Goal: Task Accomplishment & Management: Use online tool/utility

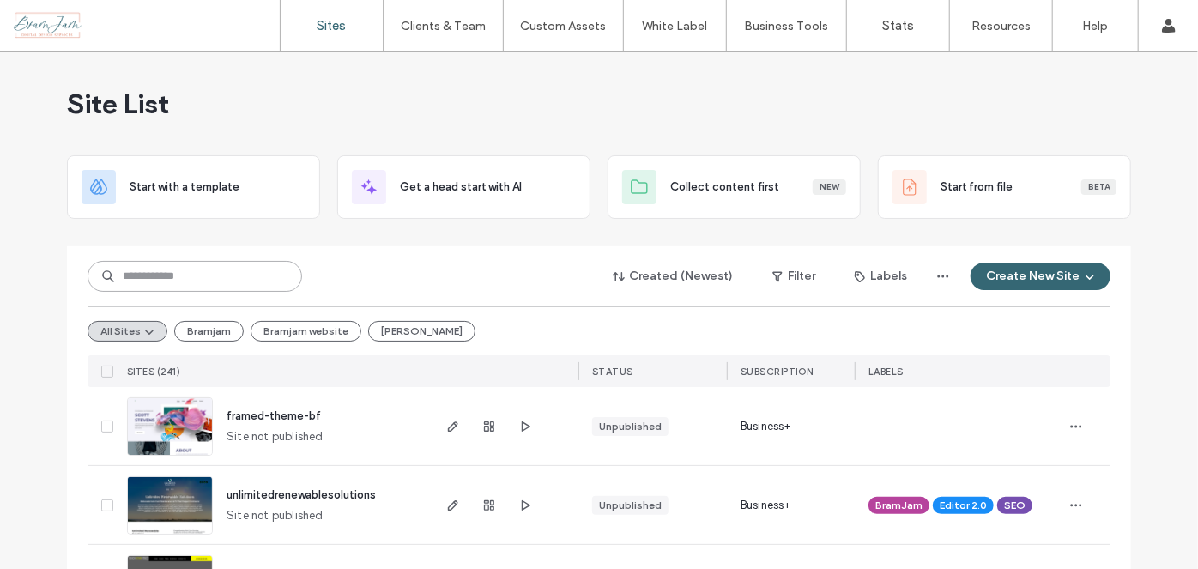
click at [173, 277] on input at bounding box center [195, 276] width 215 height 31
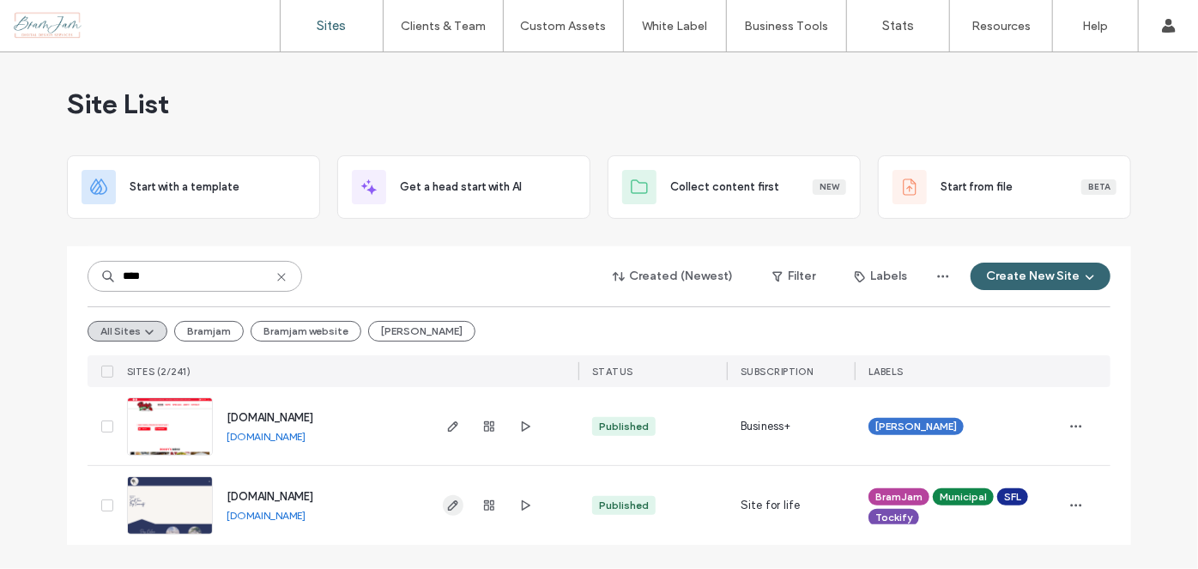
type input "****"
click at [448, 501] on icon "button" at bounding box center [453, 506] width 14 height 14
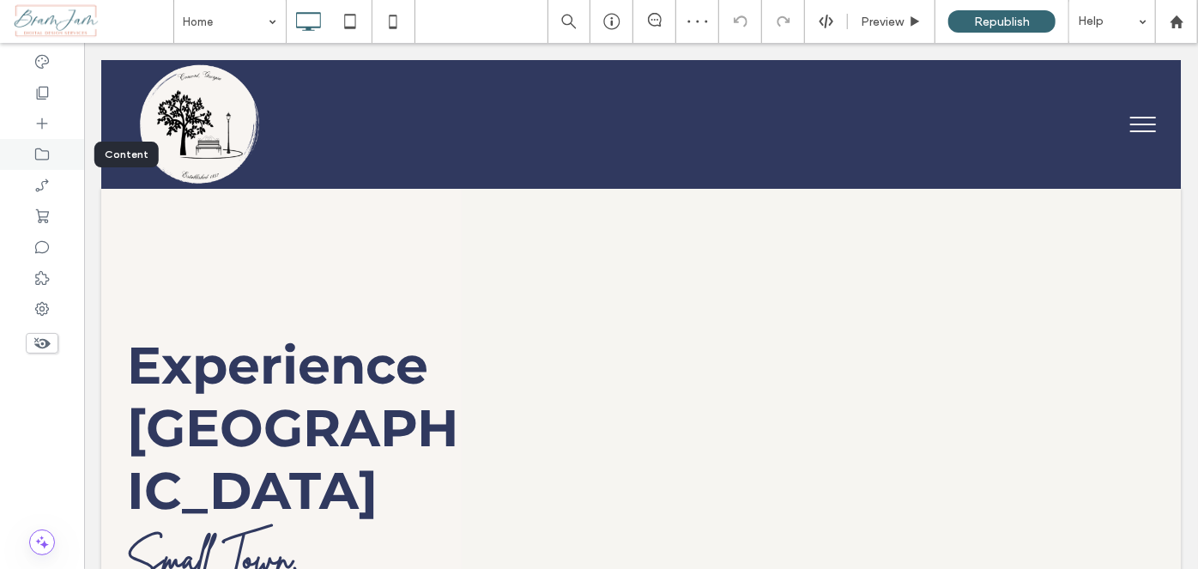
click at [41, 160] on icon at bounding box center [41, 154] width 17 height 17
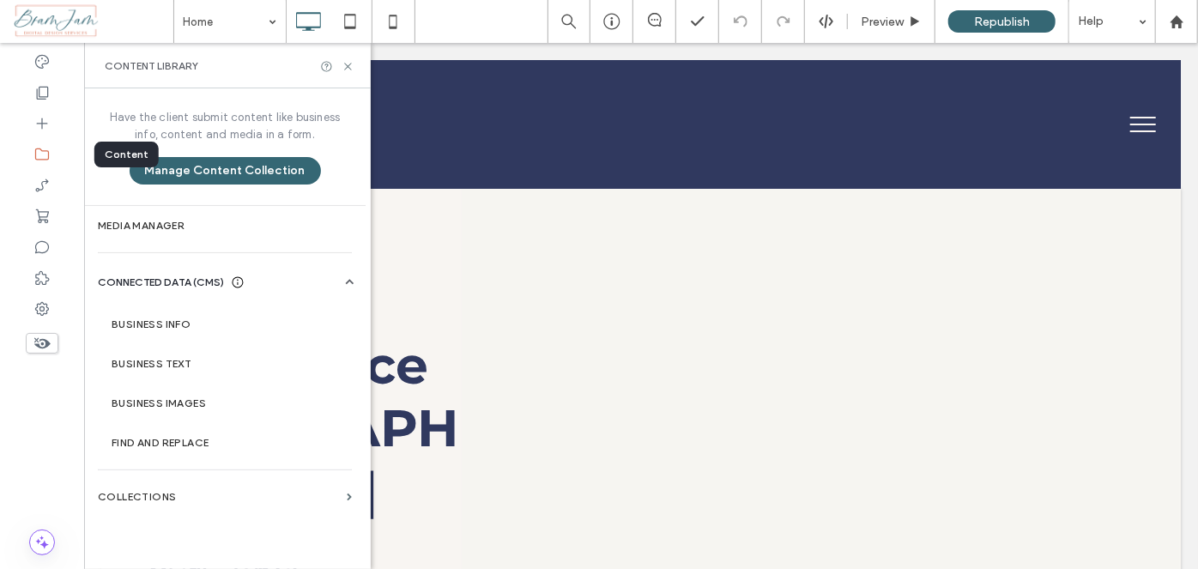
click at [37, 156] on icon at bounding box center [41, 154] width 17 height 17
click at [43, 142] on div at bounding box center [42, 154] width 84 height 31
click at [53, 92] on div at bounding box center [42, 92] width 84 height 31
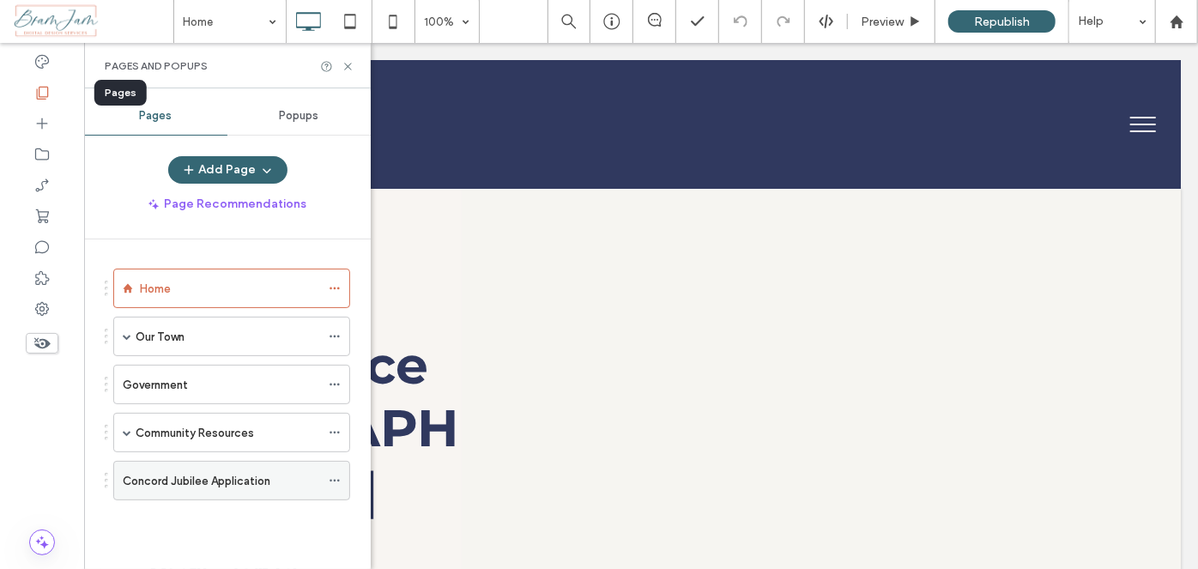
click at [234, 491] on div "Concord Jubilee Application" at bounding box center [221, 481] width 197 height 38
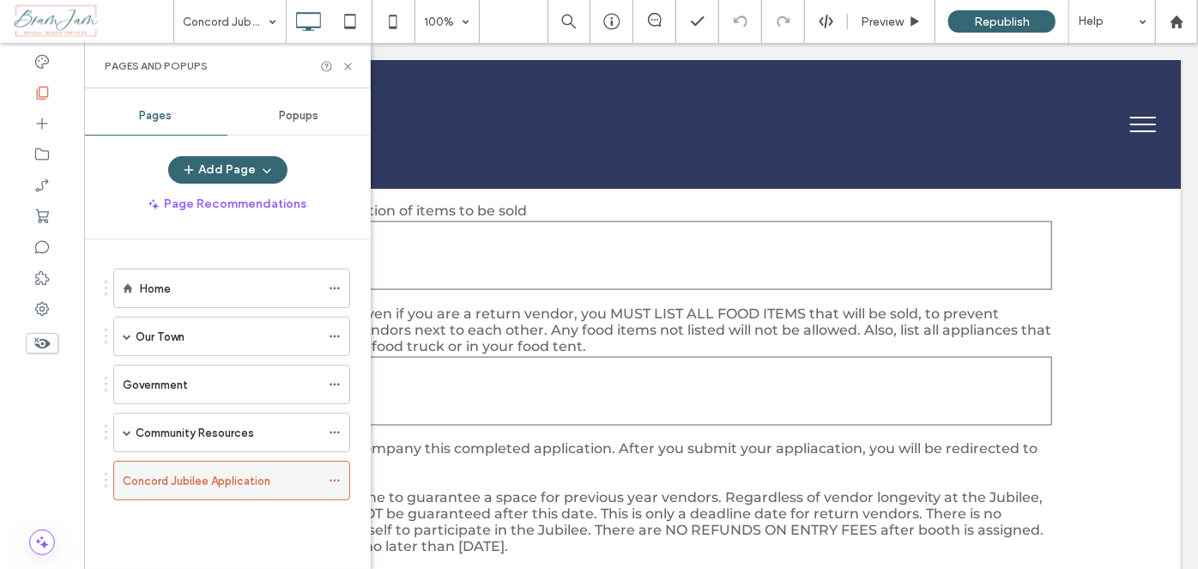
scroll to position [1263, 0]
click at [359, 82] on div "Pages and Popups" at bounding box center [227, 65] width 287 height 45
click at [348, 70] on icon at bounding box center [347, 66] width 13 height 13
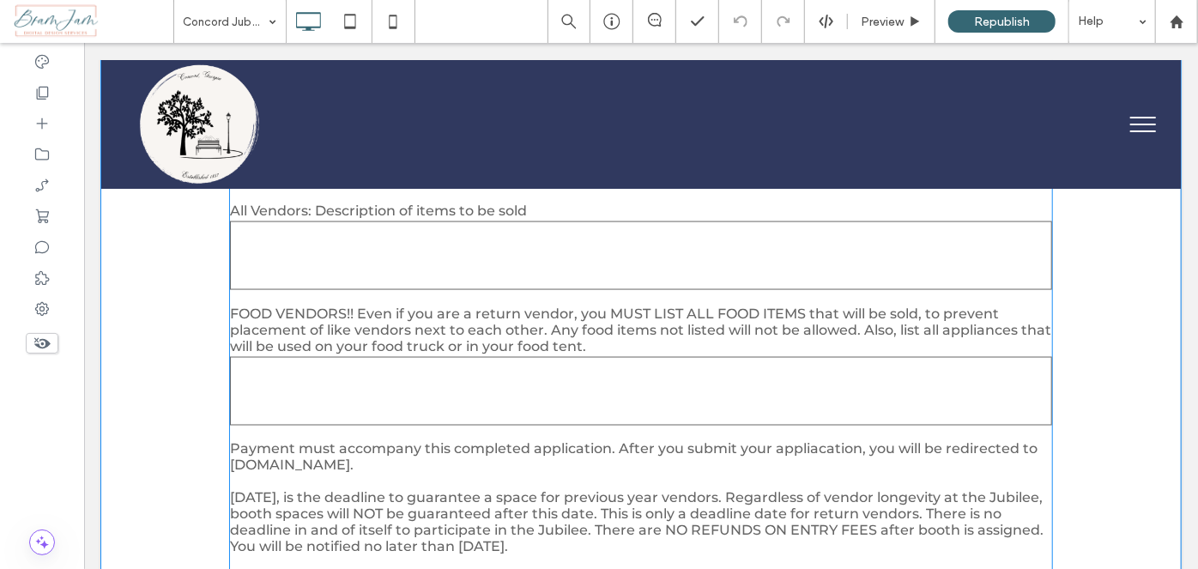
click at [818, 473] on span "Payment must accompany this completed application. After you submit your applia…" at bounding box center [632, 456] width 807 height 33
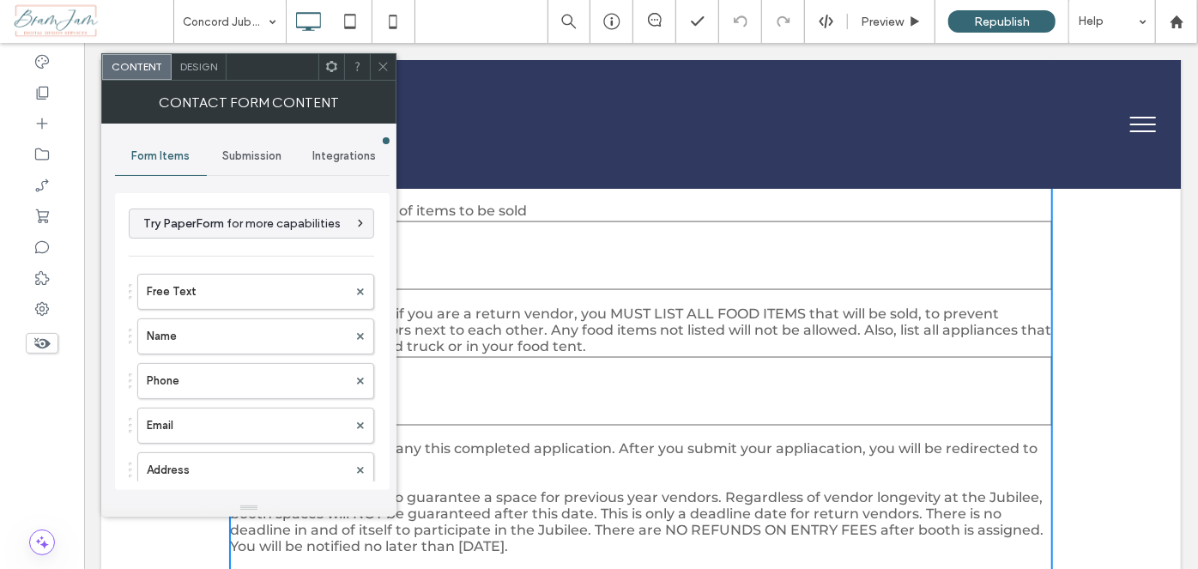
type input "**********"
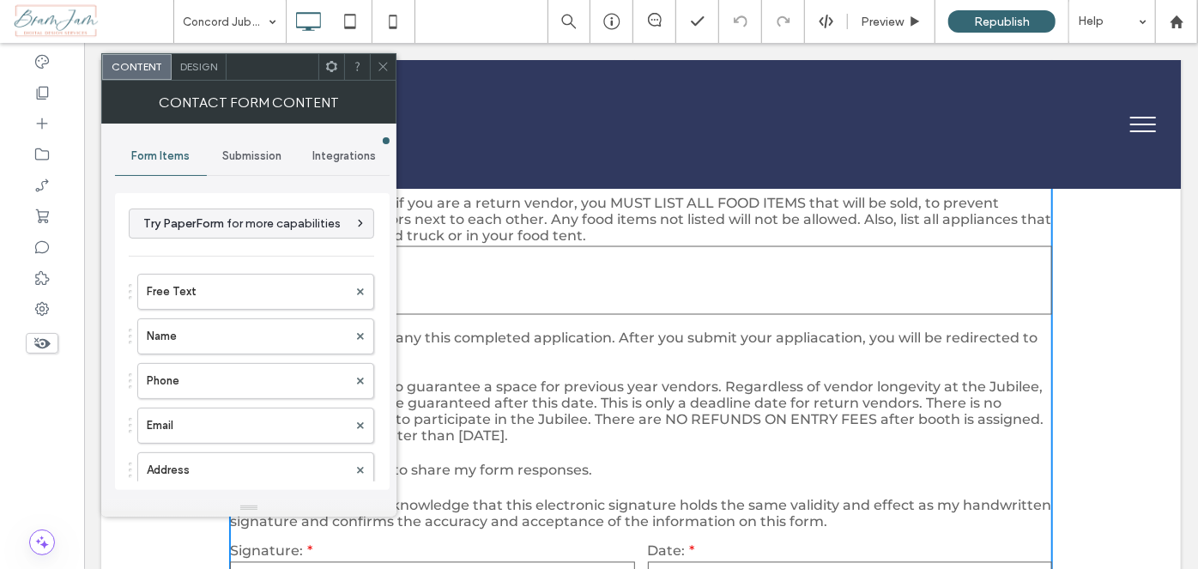
scroll to position [1381, 0]
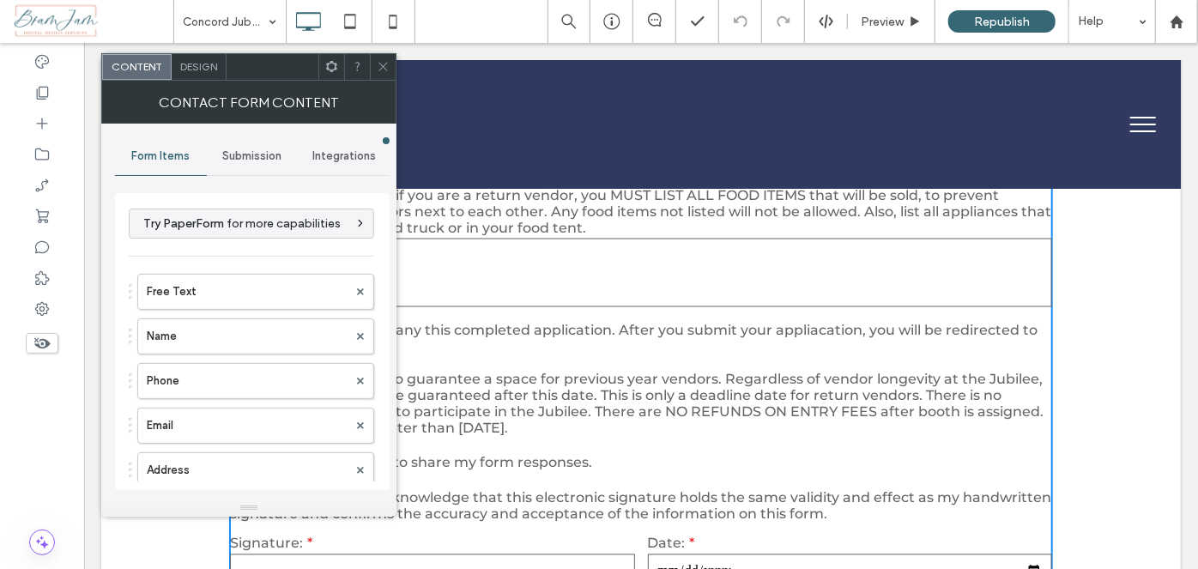
click at [385, 67] on icon at bounding box center [383, 66] width 13 height 13
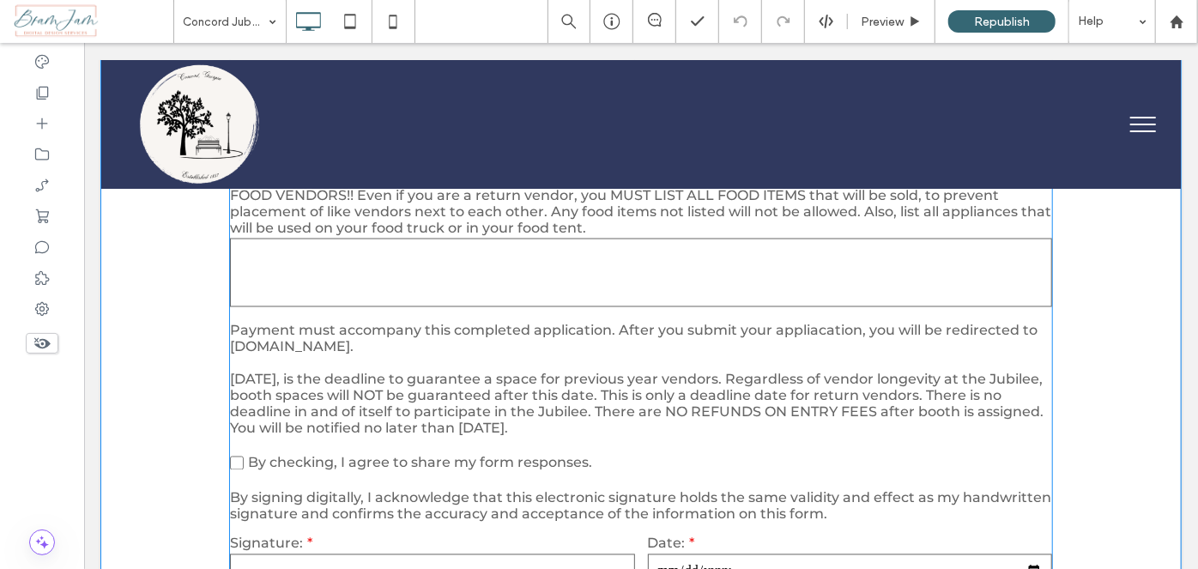
click at [441, 354] on span "Payment must accompany this completed application. After you submit your applia…" at bounding box center [632, 338] width 807 height 33
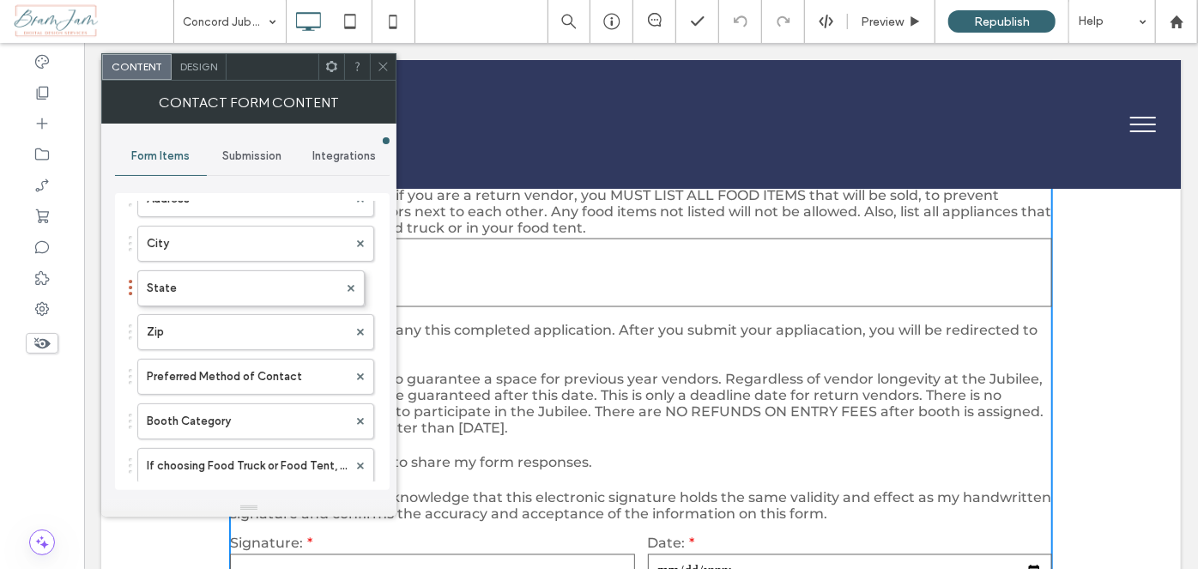
scroll to position [276, 0]
click at [384, 63] on icon at bounding box center [383, 66] width 13 height 13
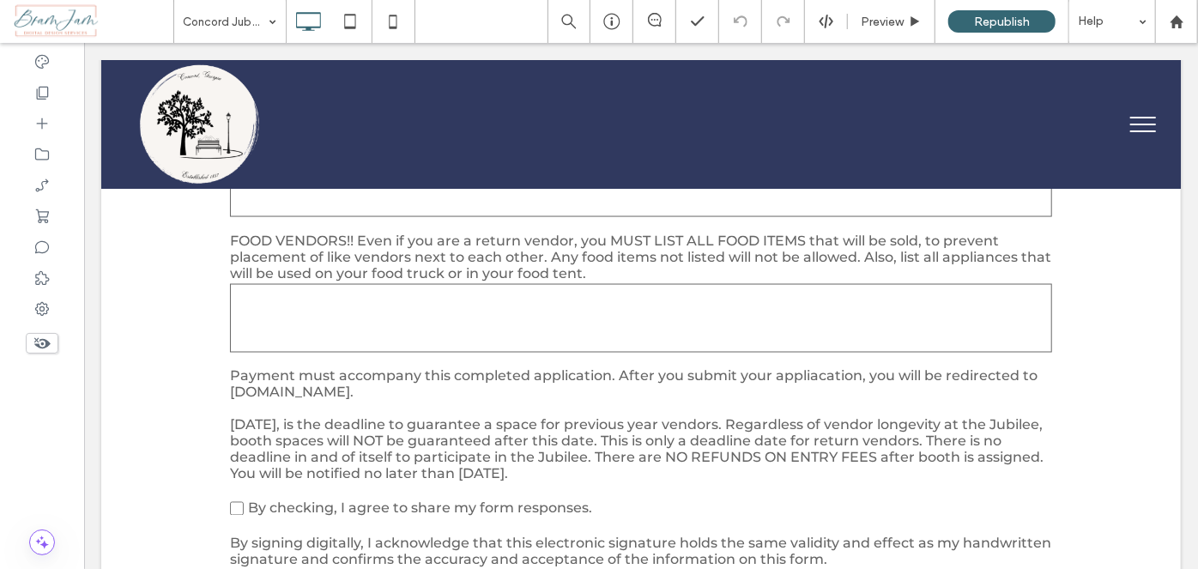
scroll to position [1352, 0]
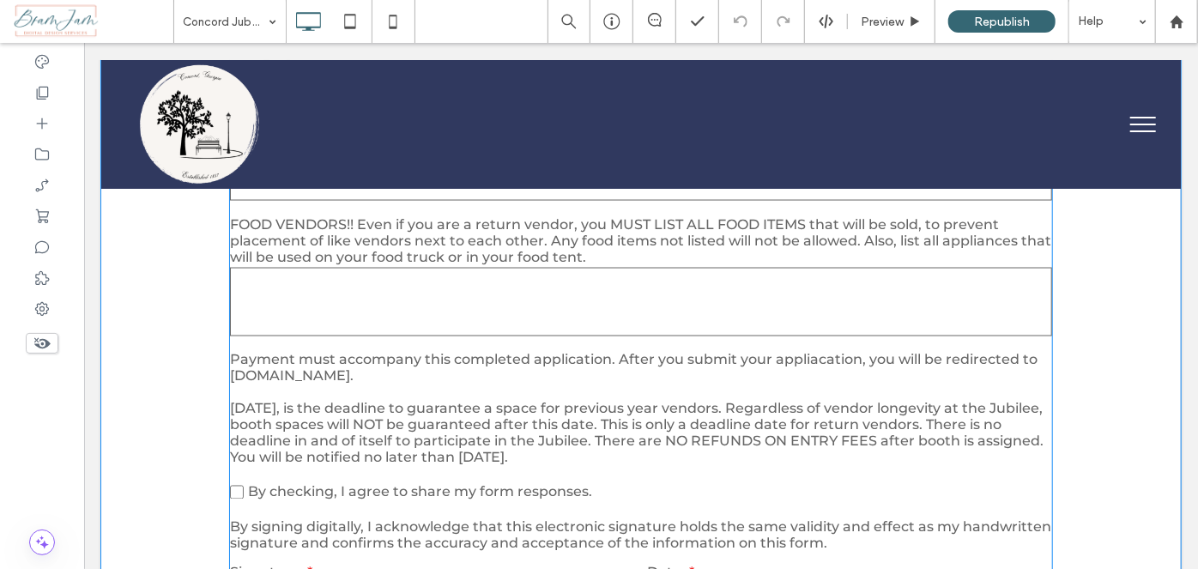
click at [415, 384] on span "Payment must accompany this completed application. After you submit your applia…" at bounding box center [632, 367] width 807 height 33
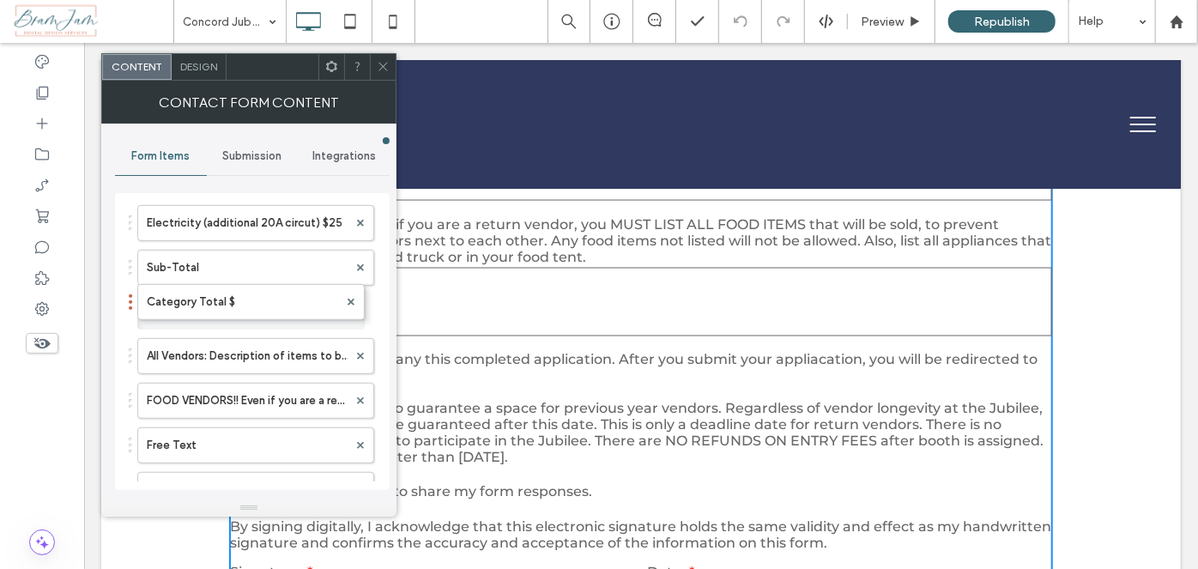
scroll to position [654, 0]
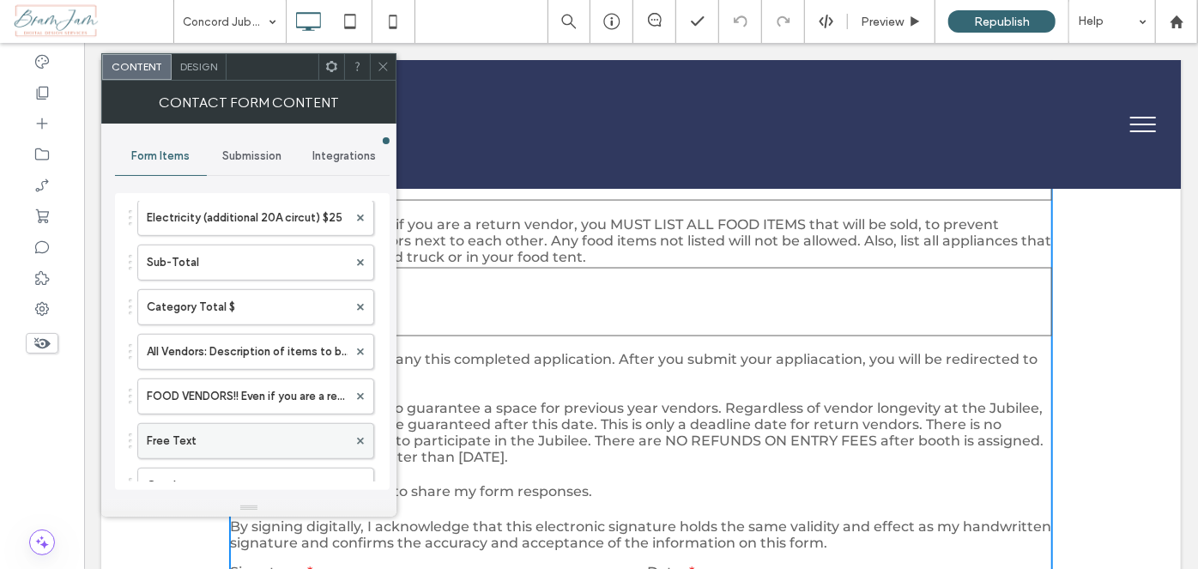
click at [279, 424] on label "Free Text" at bounding box center [247, 441] width 201 height 34
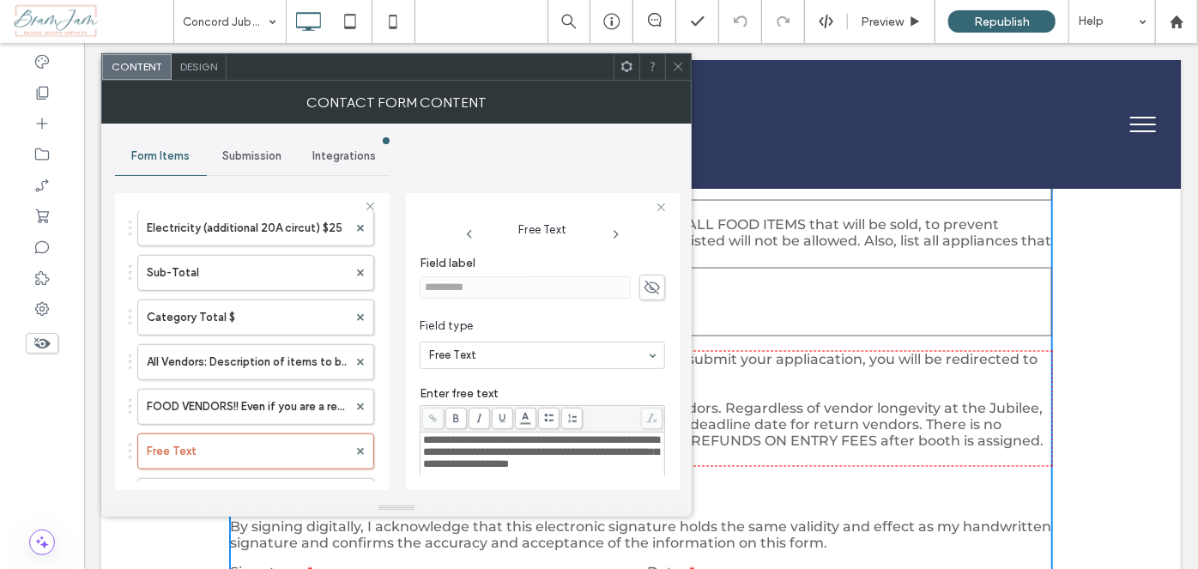
click at [455, 469] on span "**********" at bounding box center [541, 451] width 236 height 35
click at [634, 449] on div "**********" at bounding box center [542, 452] width 239 height 36
click at [681, 67] on icon at bounding box center [678, 66] width 13 height 13
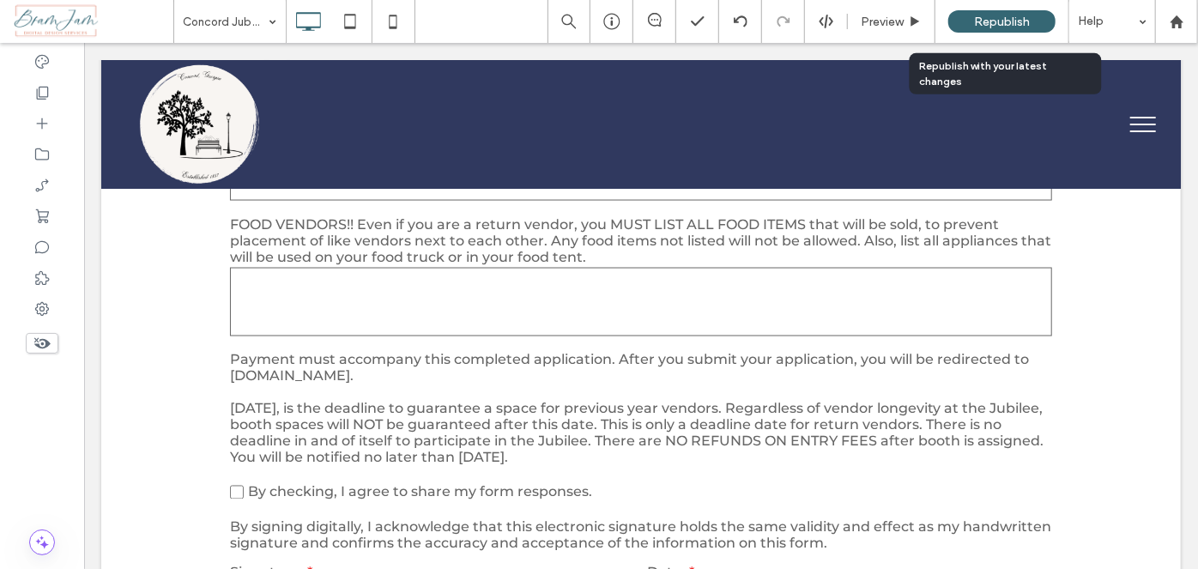
click at [974, 20] on span "Republish" at bounding box center [1002, 22] width 56 height 15
